Goal: Information Seeking & Learning: Learn about a topic

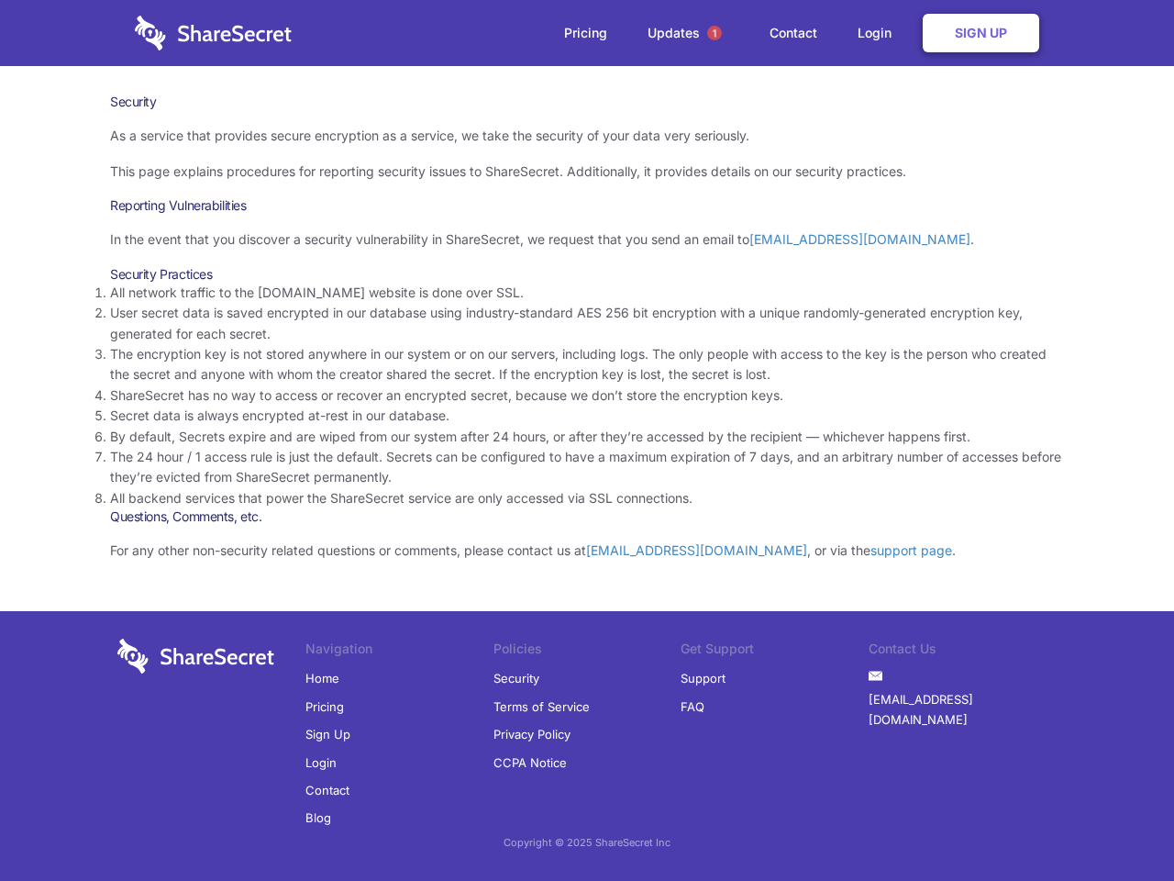
click at [587, 440] on li "By default, Secrets expire and are wiped from our system after 24 hours, or aft…" at bounding box center [587, 437] width 954 height 20
click at [715, 33] on span "1" at bounding box center [714, 33] width 15 height 15
